Goal: Information Seeking & Learning: Learn about a topic

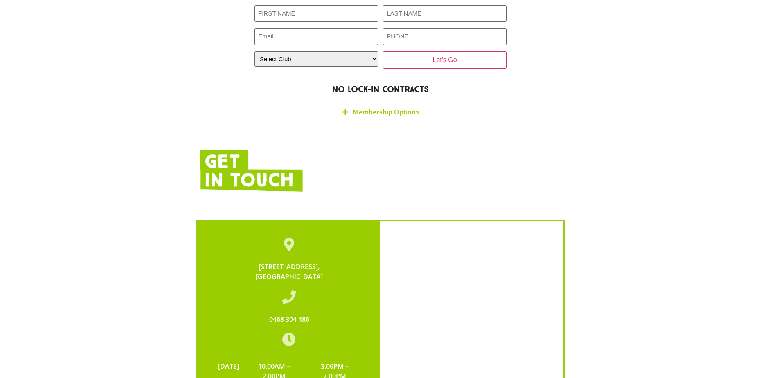
scroll to position [1554, 0]
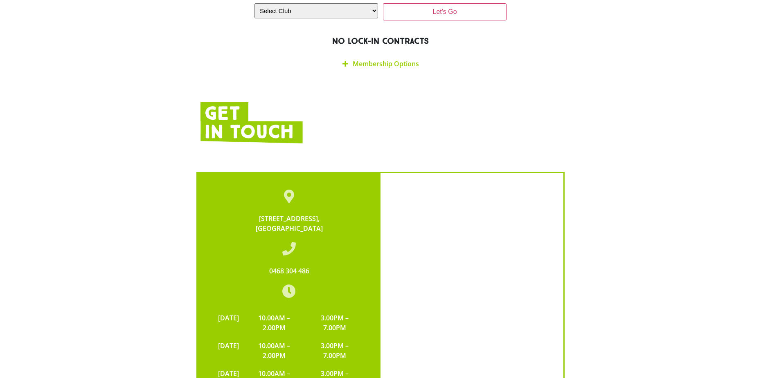
click at [376, 59] on link "Membership Options" at bounding box center [386, 63] width 66 height 9
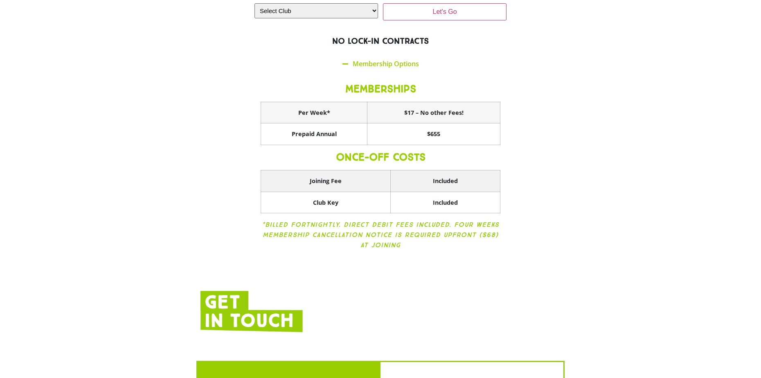
click at [335, 170] on th "Joining Fee" at bounding box center [326, 181] width 130 height 22
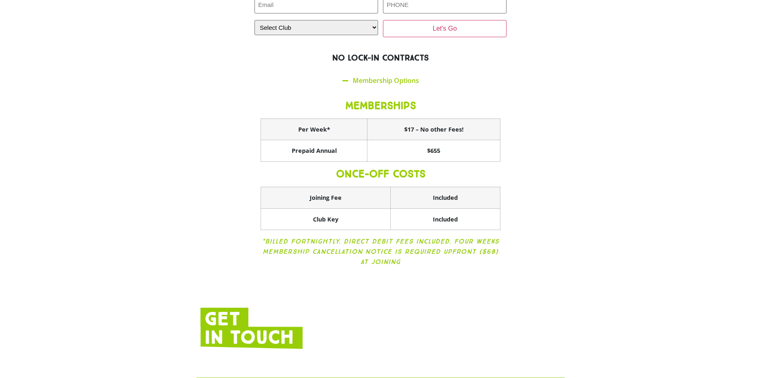
scroll to position [1513, 0]
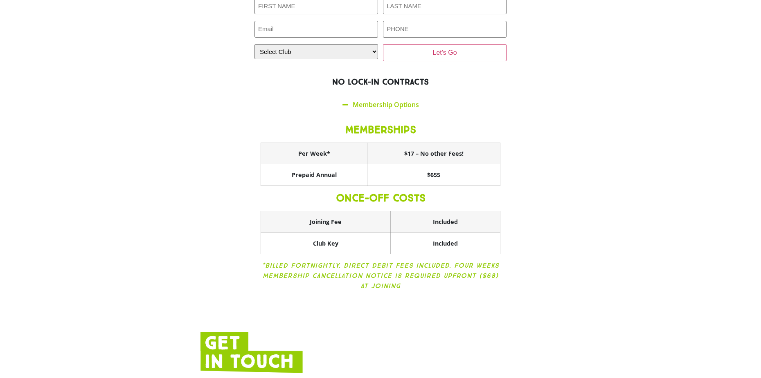
click at [390, 124] on h3 "MEMBERSHIPS" at bounding box center [381, 130] width 240 height 12
click at [407, 143] on th "$17 – No other Fees!" at bounding box center [433, 154] width 133 height 22
click at [300, 143] on th "Per Week*" at bounding box center [314, 154] width 106 height 22
click at [437, 233] on th "Included" at bounding box center [446, 244] width 110 height 22
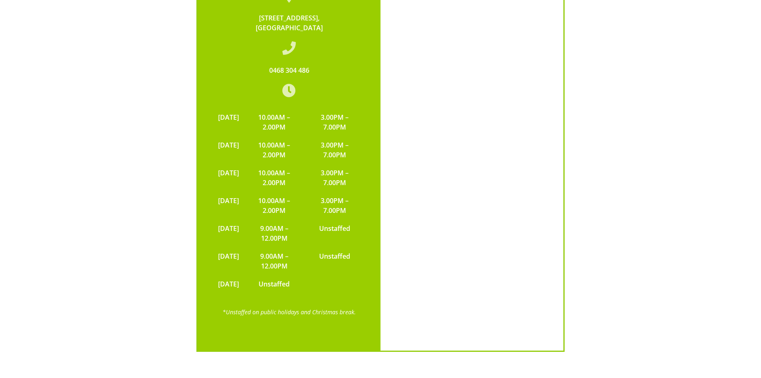
scroll to position [2082, 0]
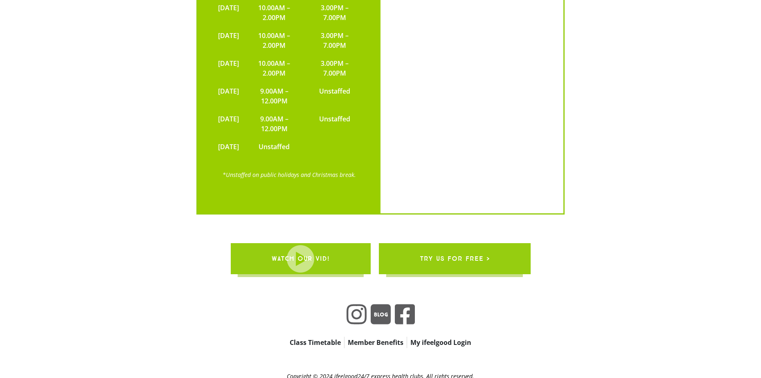
click at [368, 337] on link "Member Benefits" at bounding box center [375, 342] width 62 height 11
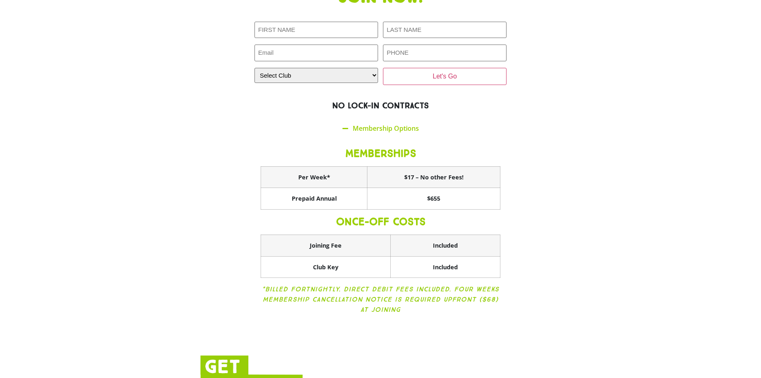
scroll to position [1468, 0]
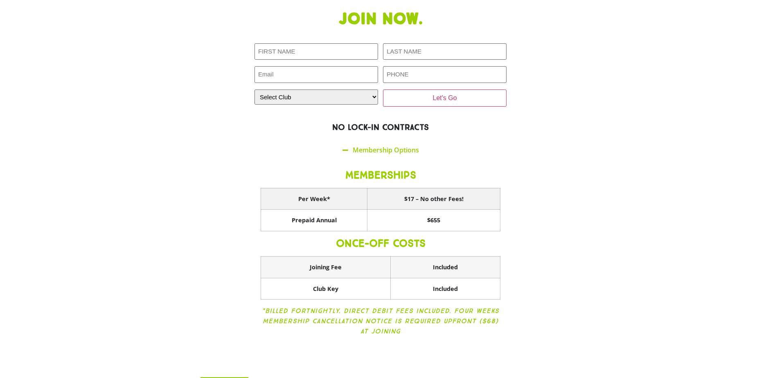
click at [326, 188] on th "Per Week*" at bounding box center [314, 199] width 106 height 22
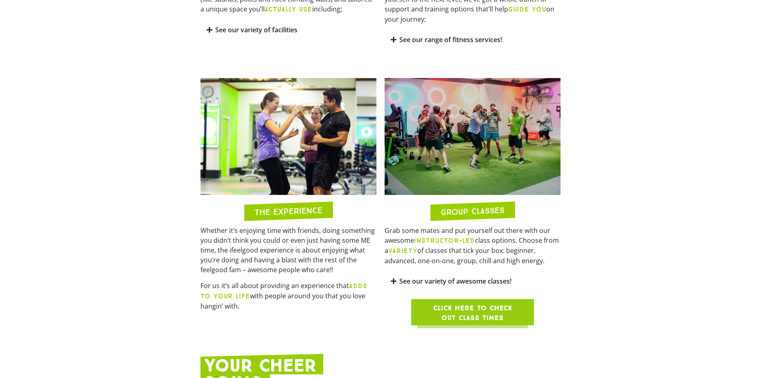
scroll to position [609, 0]
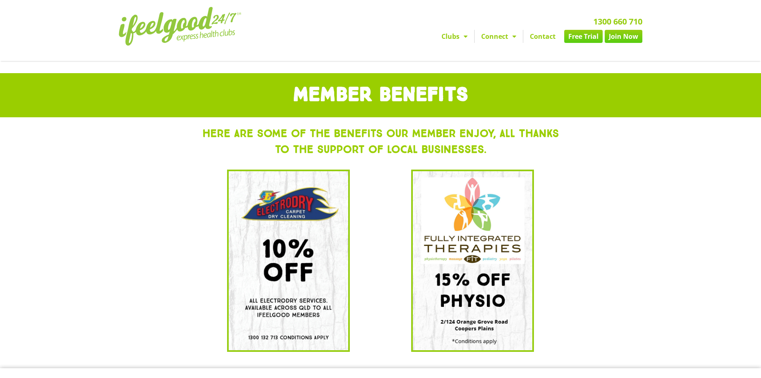
click at [452, 37] on link "Clubs" at bounding box center [454, 36] width 39 height 13
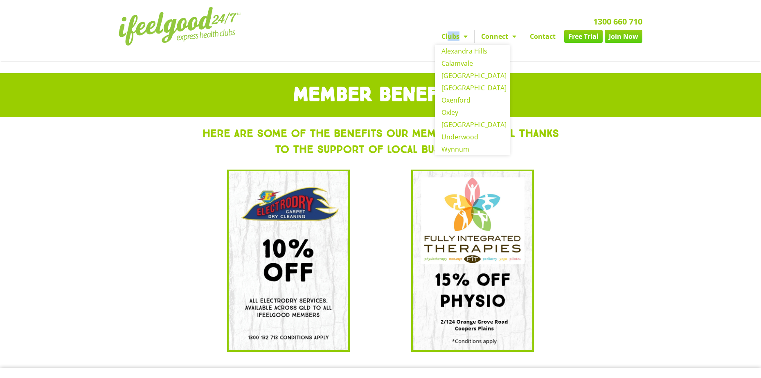
drag, startPoint x: 448, startPoint y: 36, endPoint x: 406, endPoint y: 42, distance: 43.0
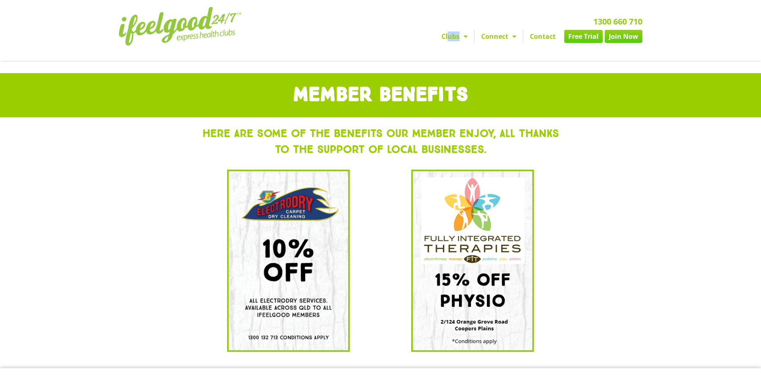
click at [443, 34] on link "Clubs" at bounding box center [454, 36] width 39 height 13
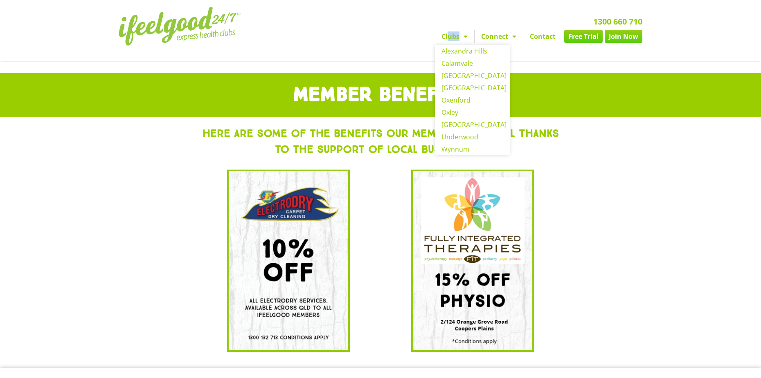
click at [451, 38] on link "Clubs" at bounding box center [454, 36] width 39 height 13
click at [456, 75] on link "[GEOGRAPHIC_DATA]" at bounding box center [472, 76] width 75 height 12
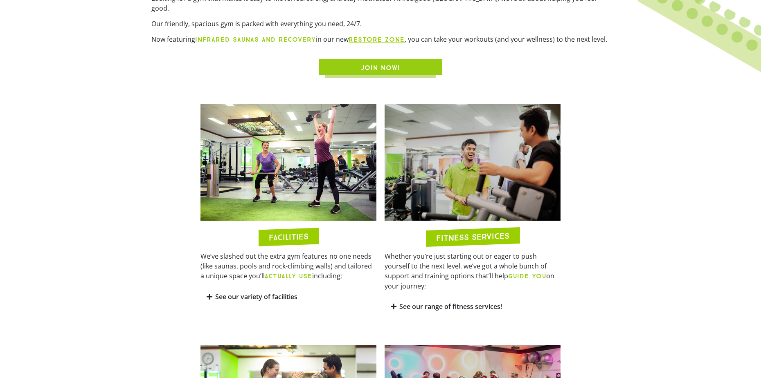
scroll to position [368, 0]
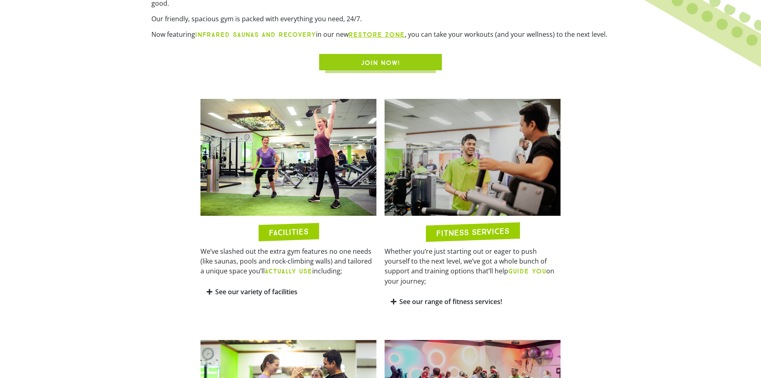
click at [242, 288] on div "See our variety of facilities" at bounding box center [288, 292] width 176 height 19
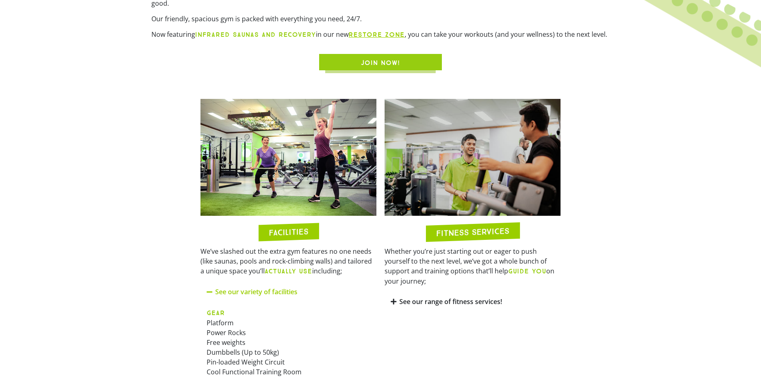
click at [152, 210] on section "FACILITIES We’ve slashed out the extra gym features no one needs (like saunas, …" at bounding box center [380, 339] width 761 height 488
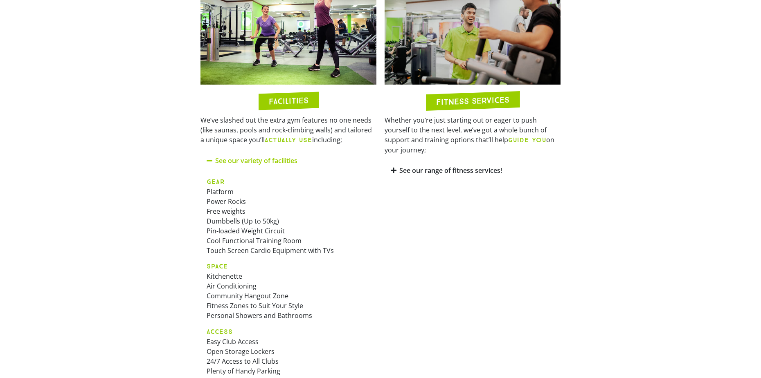
scroll to position [491, 0]
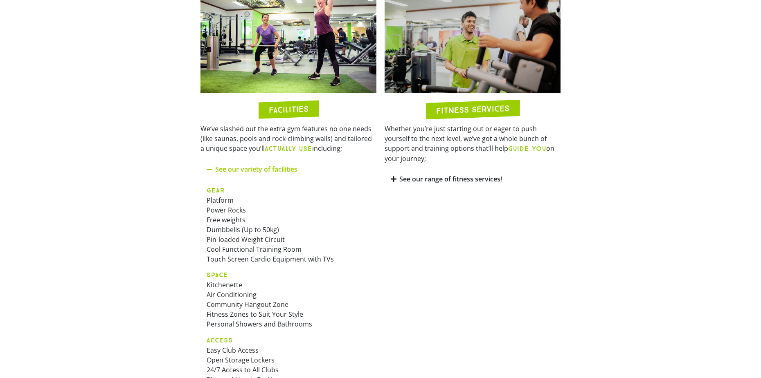
click at [417, 175] on link "See our range of fitness services!" at bounding box center [450, 179] width 103 height 9
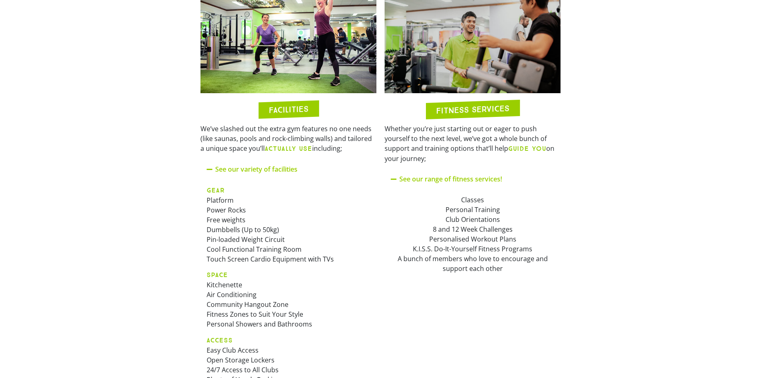
click at [410, 175] on link "See our range of fitness services!" at bounding box center [450, 179] width 103 height 9
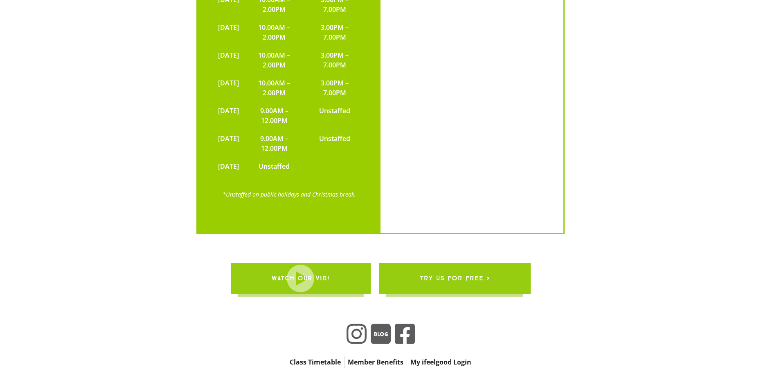
scroll to position [2170, 0]
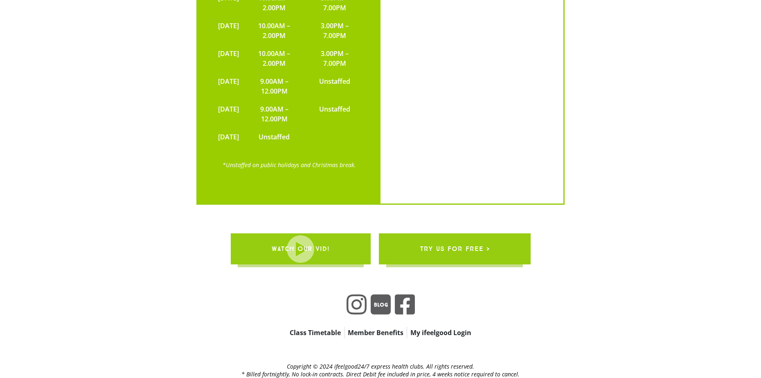
click at [306, 327] on link "Class Timetable" at bounding box center [315, 332] width 58 height 11
click at [436, 327] on link "My ifeelgood Login" at bounding box center [440, 332] width 67 height 11
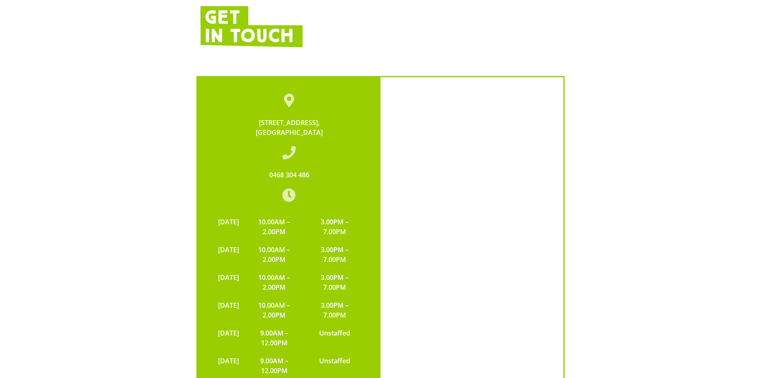
scroll to position [1965, 0]
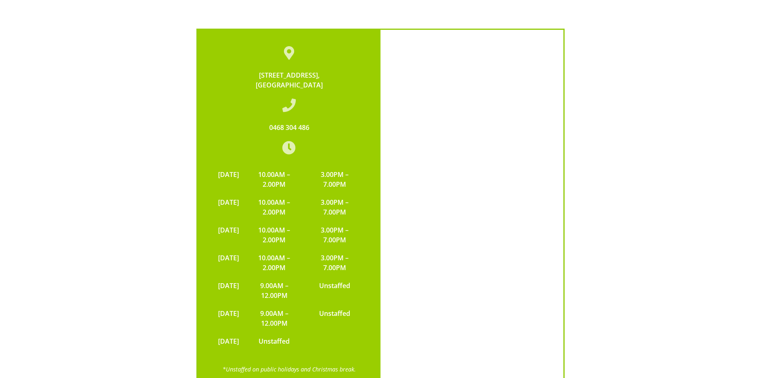
click at [674, 190] on div "135 Orange Grove Road, Coopers Plains QLD 4108 0468 304 486 MONDAY 10.00AM – 2.…" at bounding box center [380, 208] width 761 height 409
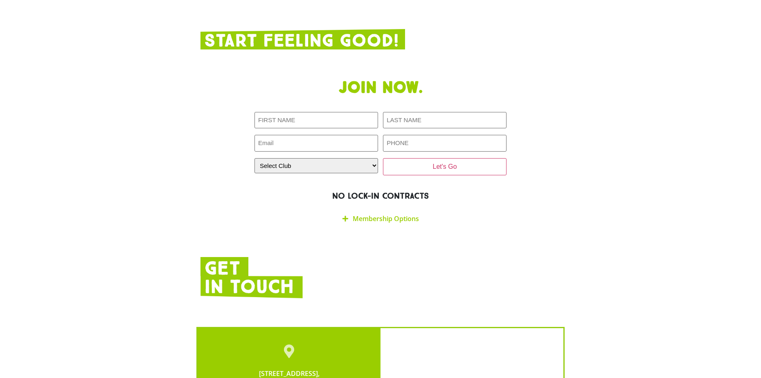
scroll to position [1597, 0]
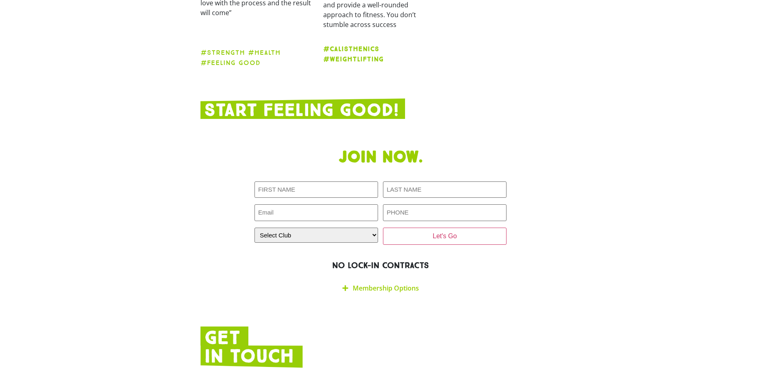
click at [398, 284] on link "Membership Options" at bounding box center [386, 288] width 66 height 9
